Goal: Task Accomplishment & Management: Manage account settings

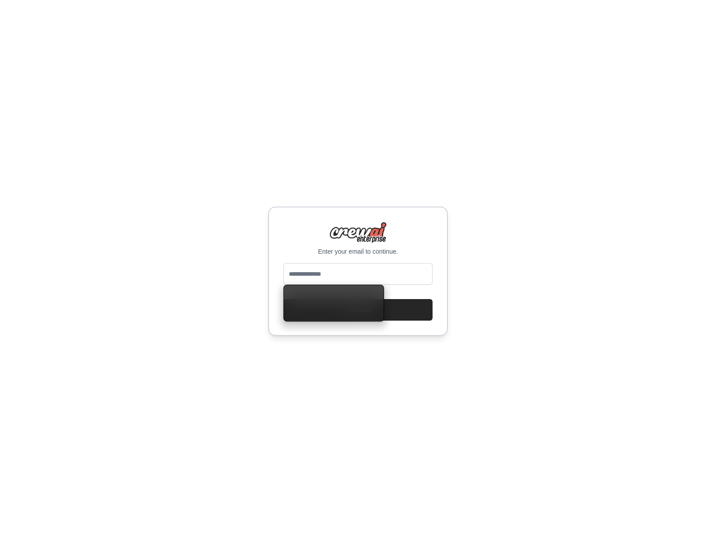
click at [336, 255] on p "Enter your email to continue." at bounding box center [358, 251] width 149 height 9
click at [357, 271] on input "email" at bounding box center [358, 274] width 149 height 22
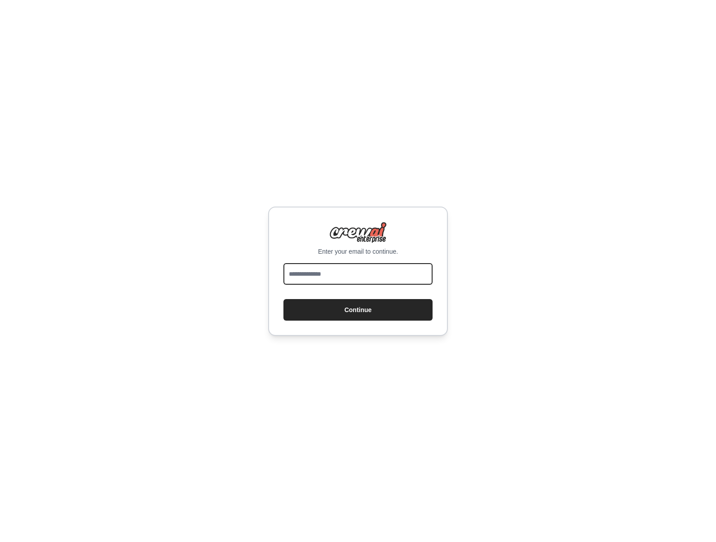
click at [325, 271] on input "email" at bounding box center [358, 274] width 149 height 22
type input "**********"
click at [284, 299] on button "Continue" at bounding box center [358, 310] width 149 height 22
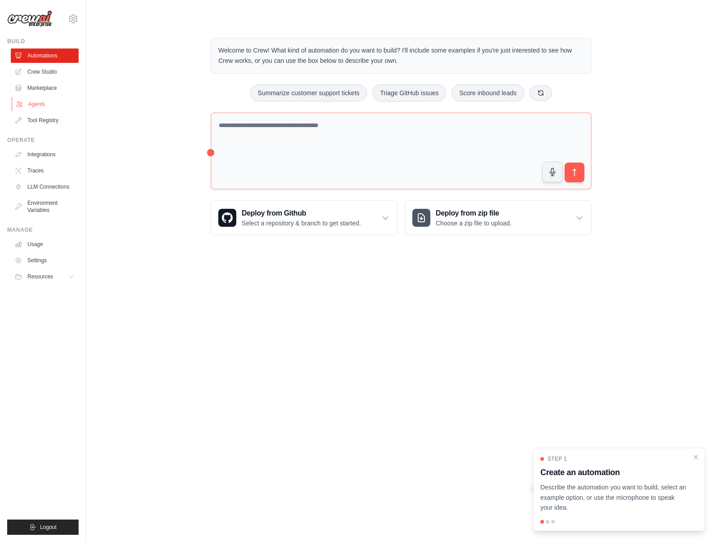
click at [48, 105] on link "Agents" at bounding box center [46, 104] width 68 height 14
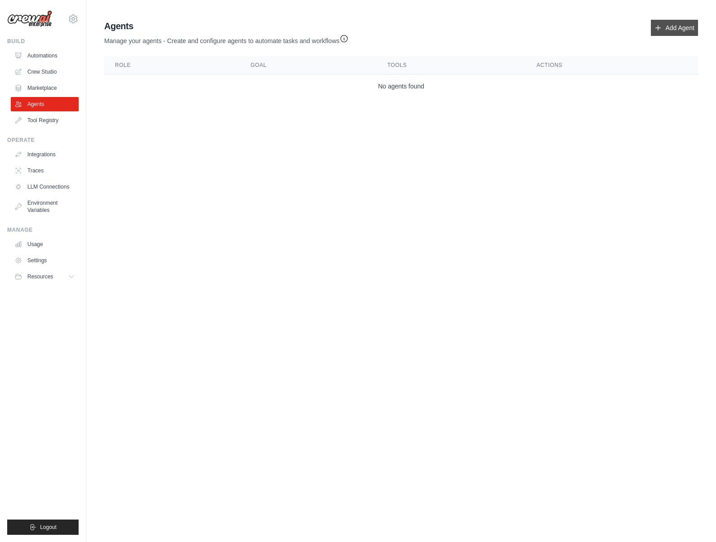
click at [654, 33] on link "Add Agent" at bounding box center [674, 28] width 47 height 16
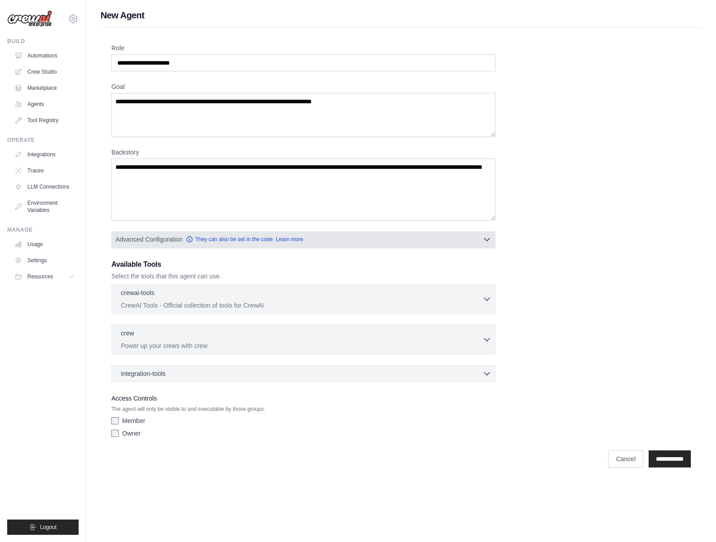
click at [253, 244] on button "Advanced Configuration They can also be set in the code. Learn more" at bounding box center [303, 239] width 383 height 16
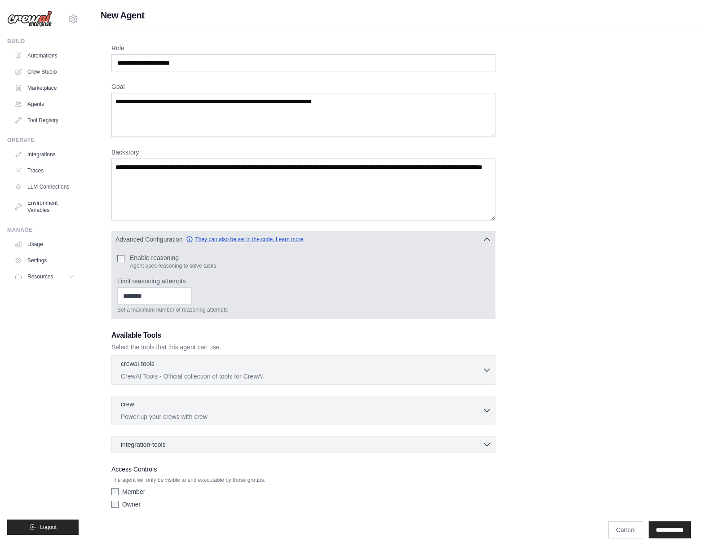
click at [253, 241] on link "They can also be set in the code. Learn more" at bounding box center [244, 239] width 117 height 7
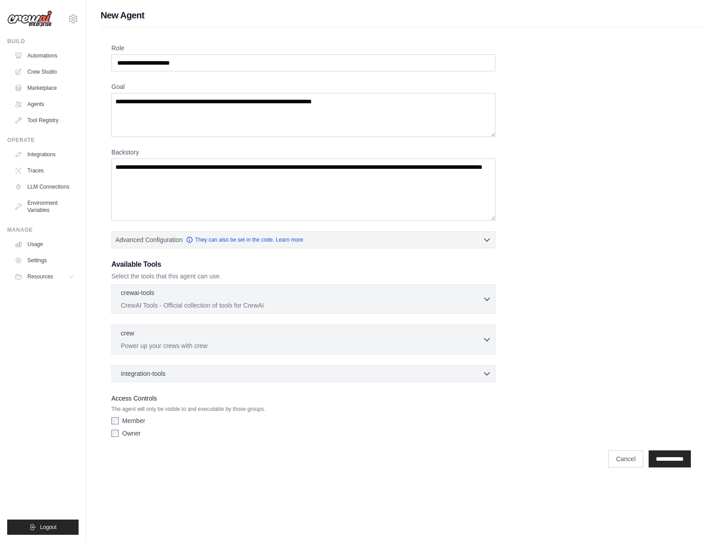
click at [329, 384] on div "Role Goal Backstory Advanced Configuration They can also be set in the code. Le…" at bounding box center [401, 243] width 580 height 398
click at [327, 369] on div "integration-tools 0 selected" at bounding box center [306, 373] width 371 height 9
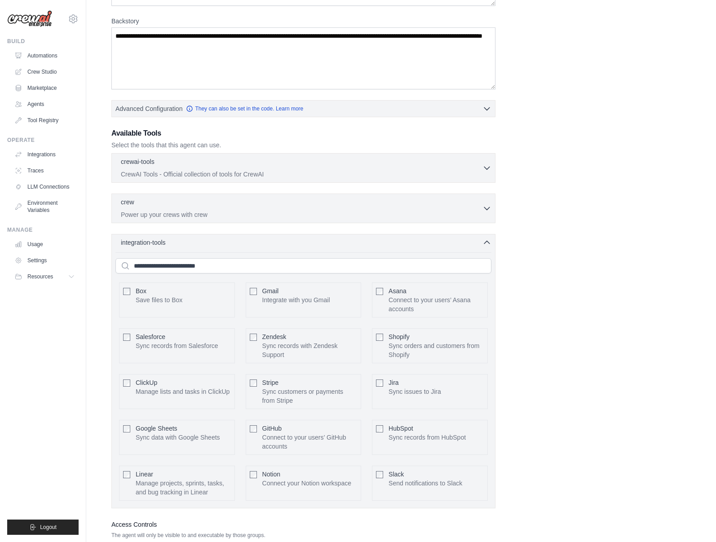
scroll to position [132, 0]
click at [178, 268] on input "text" at bounding box center [304, 265] width 376 height 15
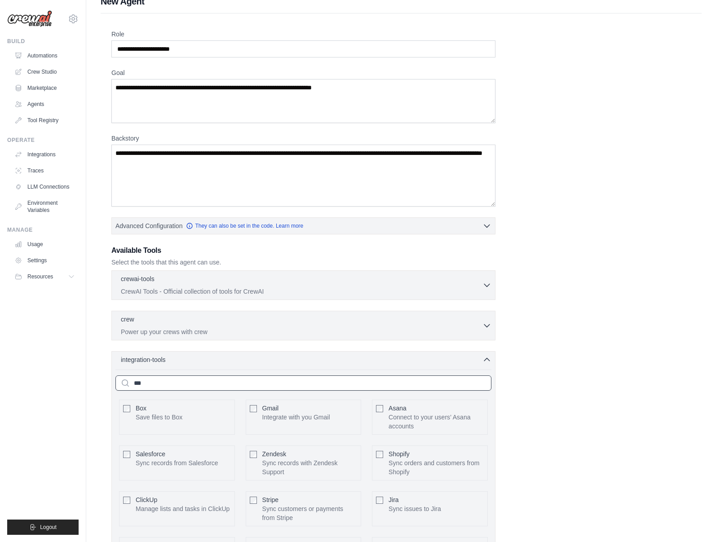
scroll to position [0, 0]
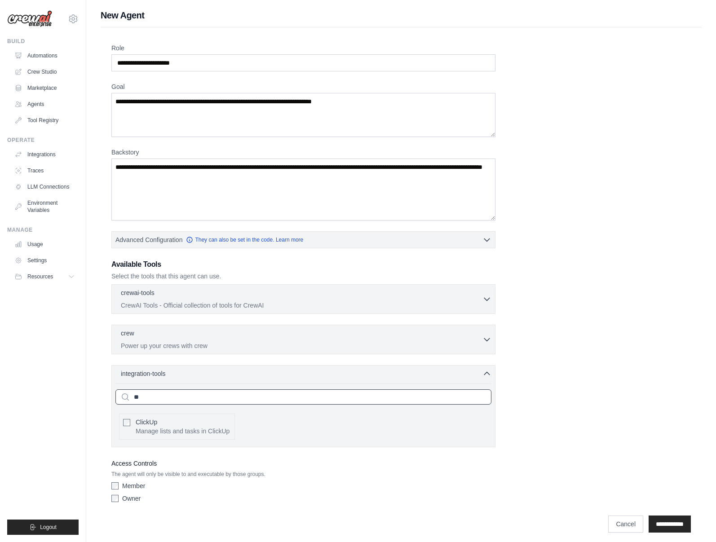
type input "*"
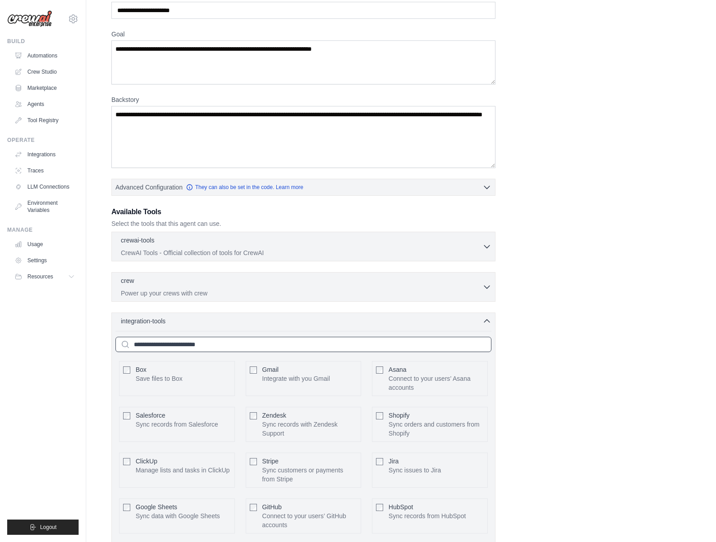
scroll to position [64, 0]
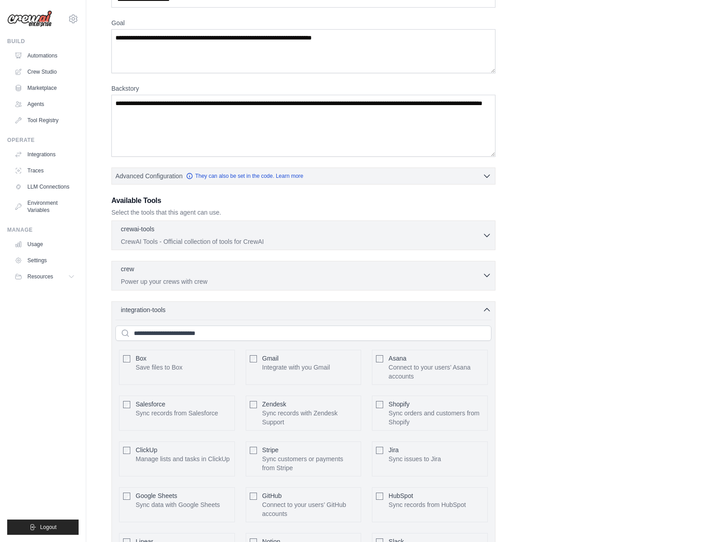
click at [242, 275] on div "crew 0 selected" at bounding box center [302, 270] width 362 height 11
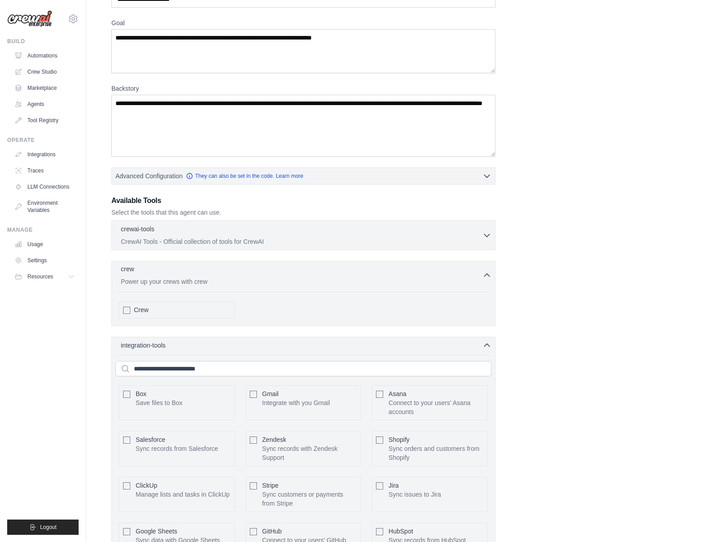
click at [242, 275] on div "crew 0 selected" at bounding box center [302, 270] width 362 height 11
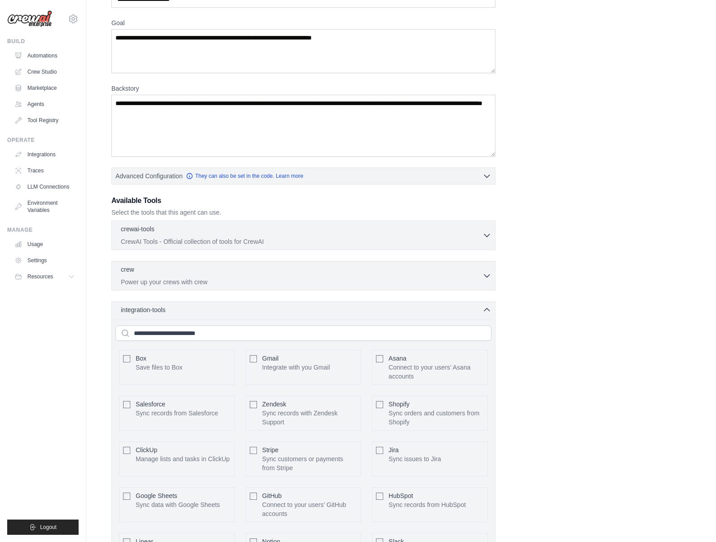
click at [241, 246] on div "crewai-tools 0 selected CrewAI Tools - Official collection of tools for CrewAI …" at bounding box center [303, 236] width 384 height 30
click at [251, 231] on div "crewai-tools 0 selected" at bounding box center [302, 229] width 362 height 11
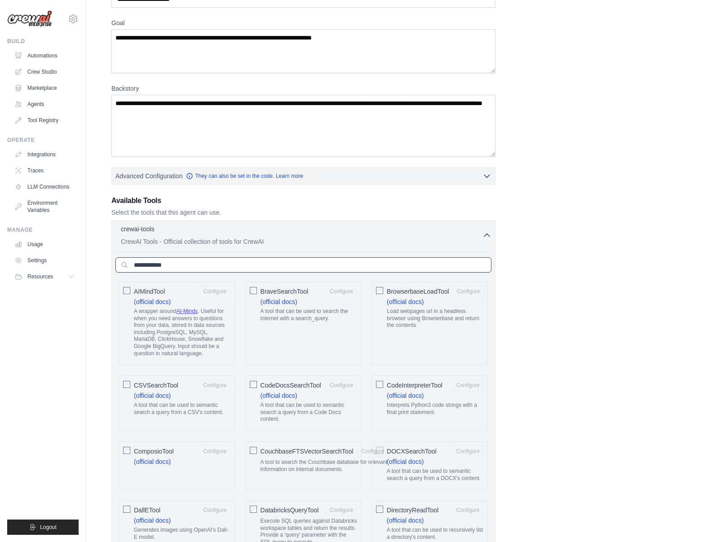
click at [242, 268] on input "text" at bounding box center [304, 265] width 376 height 15
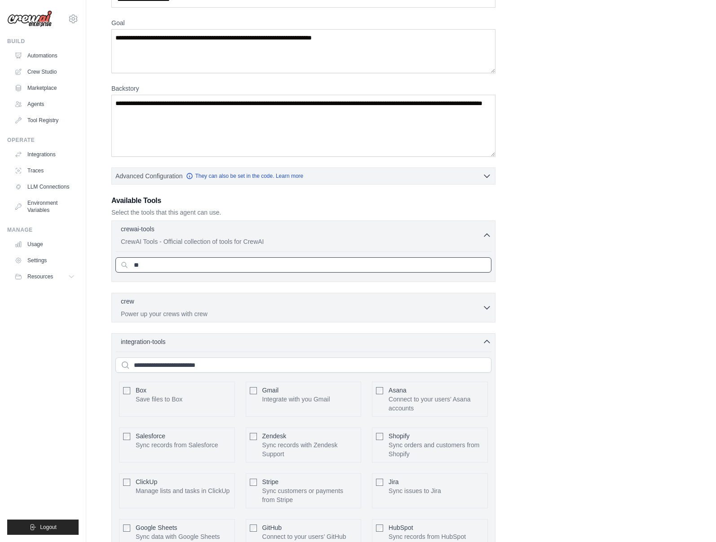
type input "*"
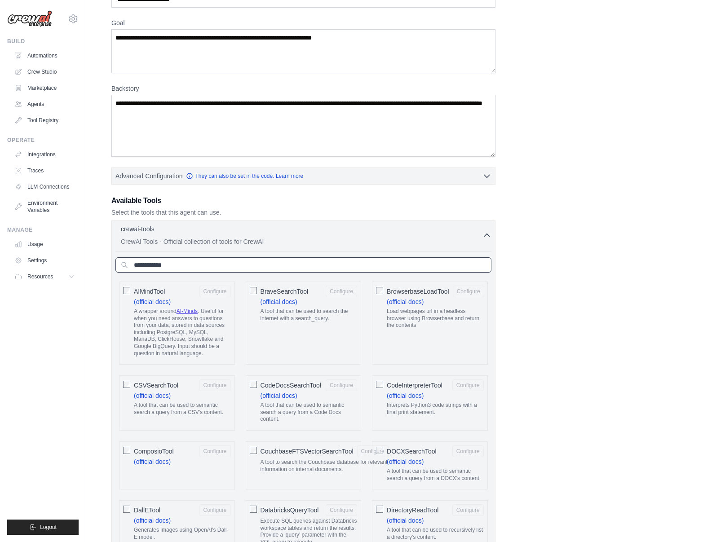
scroll to position [0, 0]
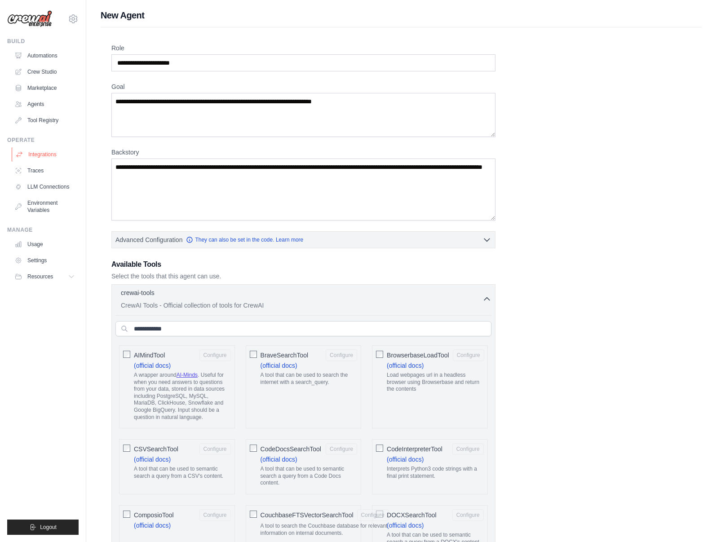
click at [69, 149] on link "Integrations" at bounding box center [46, 154] width 68 height 14
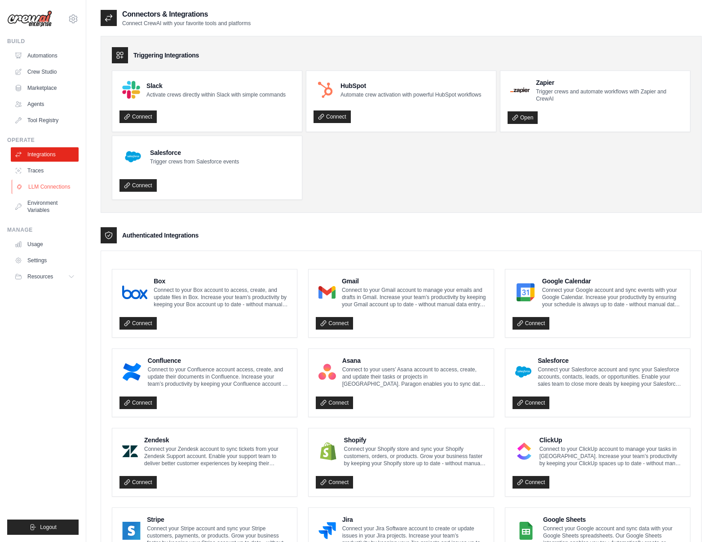
click at [44, 183] on link "LLM Connections" at bounding box center [46, 187] width 68 height 14
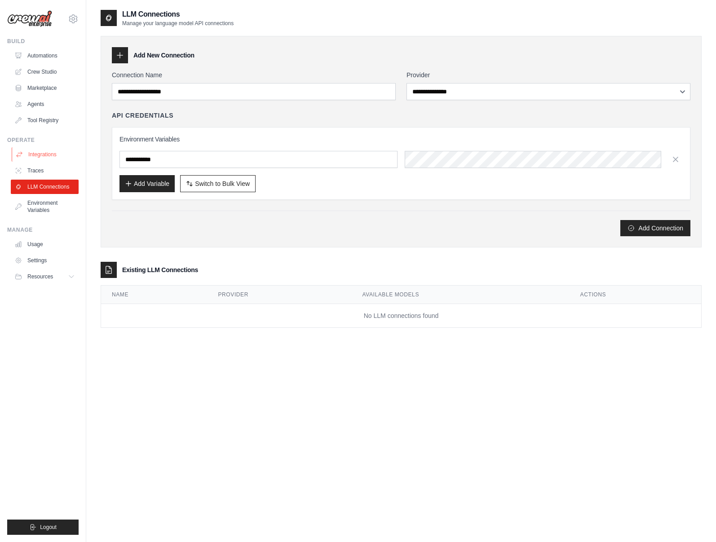
click at [37, 151] on link "Integrations" at bounding box center [46, 154] width 68 height 14
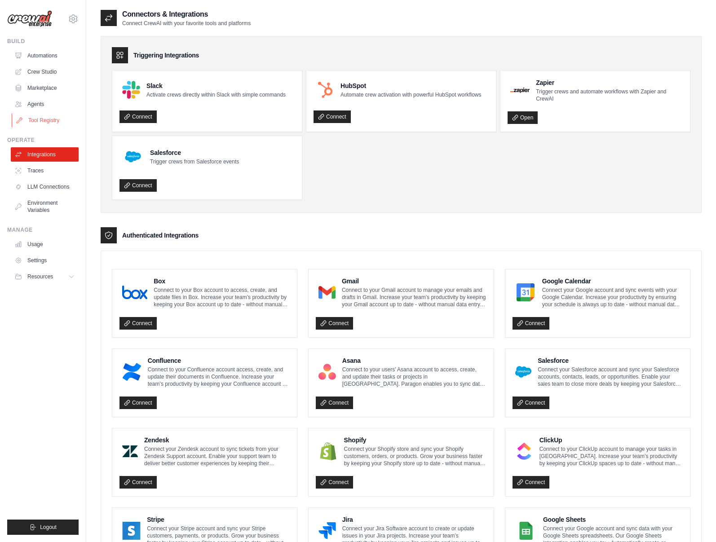
click at [43, 124] on link "Tool Registry" at bounding box center [46, 120] width 68 height 14
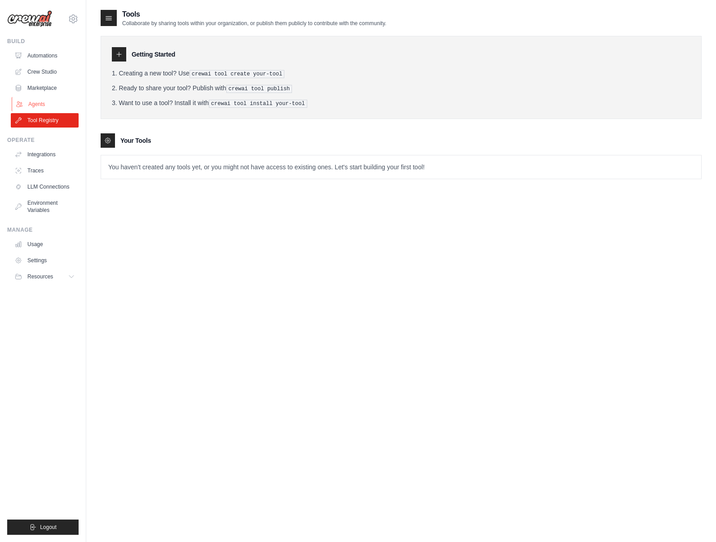
click at [33, 108] on link "Agents" at bounding box center [46, 104] width 68 height 14
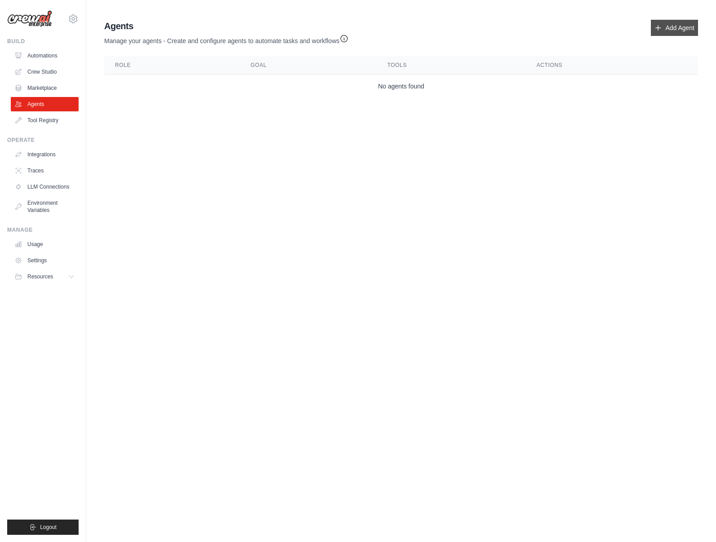
click at [678, 29] on link "Add Agent" at bounding box center [674, 28] width 47 height 16
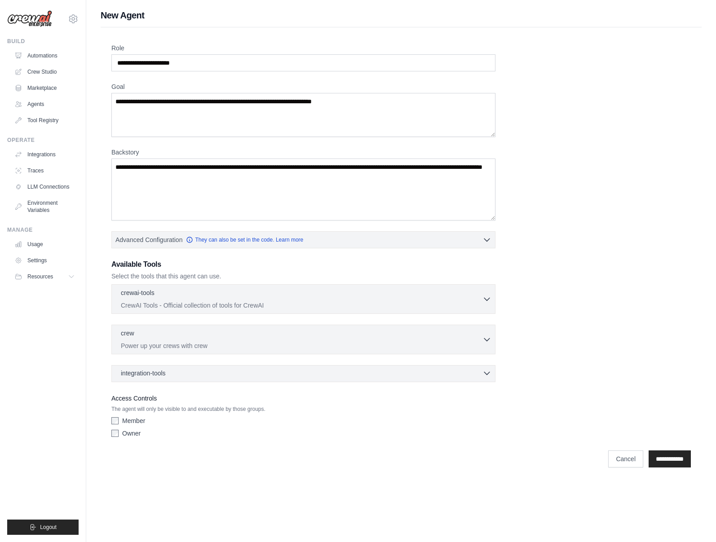
click at [438, 372] on div "integration-tools 0 selected" at bounding box center [306, 373] width 371 height 9
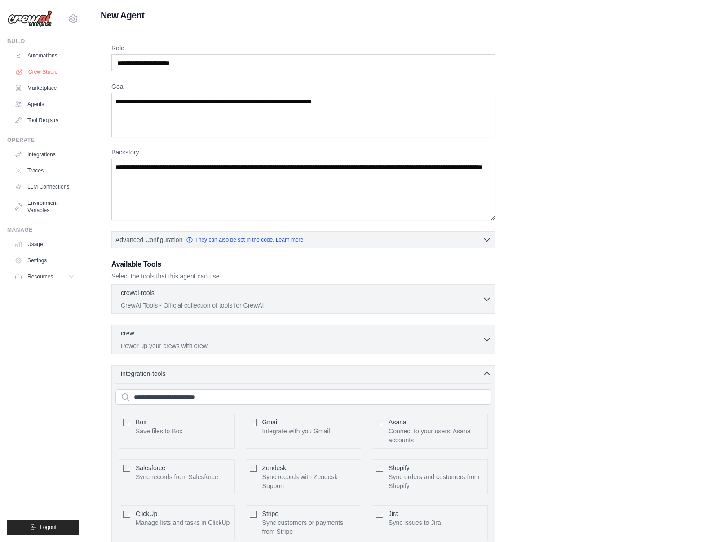
click at [55, 74] on link "Crew Studio" at bounding box center [46, 72] width 68 height 14
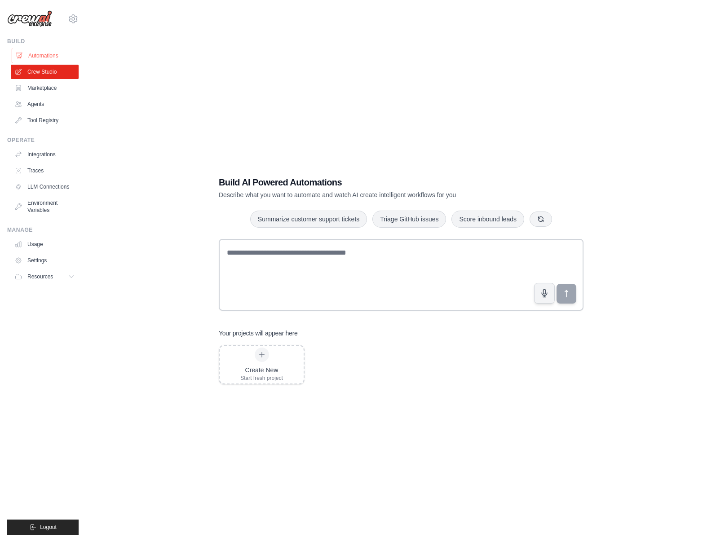
click at [46, 60] on link "Automations" at bounding box center [46, 56] width 68 height 14
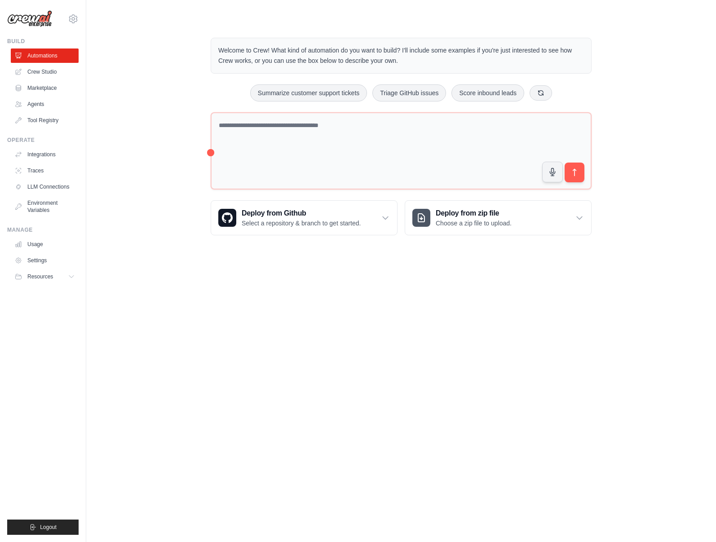
click at [158, 244] on div "Welcome to Crew! What kind of automation do you want to build? I'll include som…" at bounding box center [401, 136] width 601 height 227
click at [129, 220] on div "Welcome to Crew! What kind of automation do you want to build? I'll include som…" at bounding box center [401, 136] width 601 height 227
click at [57, 278] on button "Resources" at bounding box center [46, 277] width 68 height 14
click at [50, 265] on link "Settings" at bounding box center [46, 260] width 68 height 14
